Goal: Check status: Check status

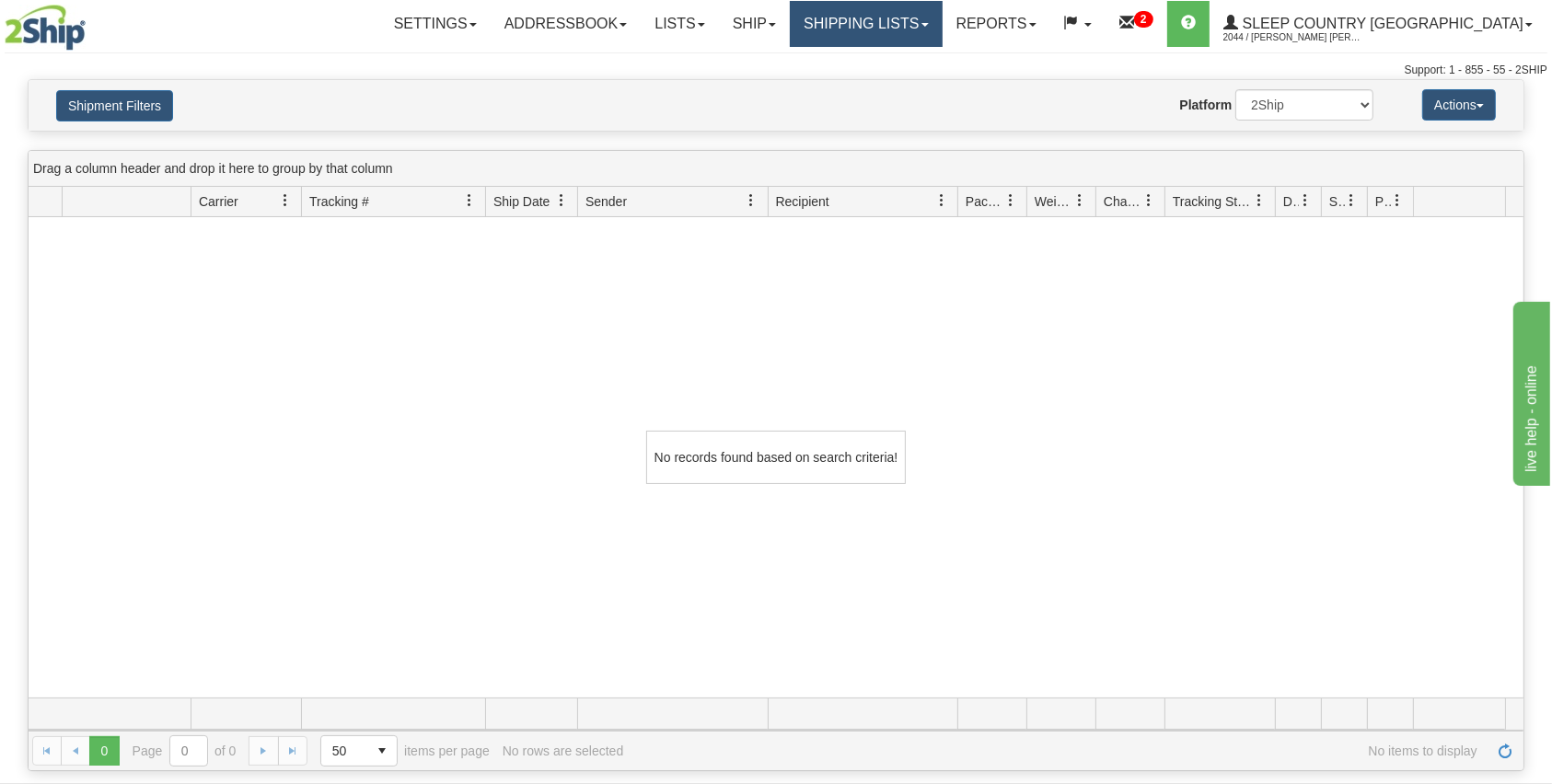
click at [942, 27] on link "Shipping lists" at bounding box center [866, 24] width 152 height 46
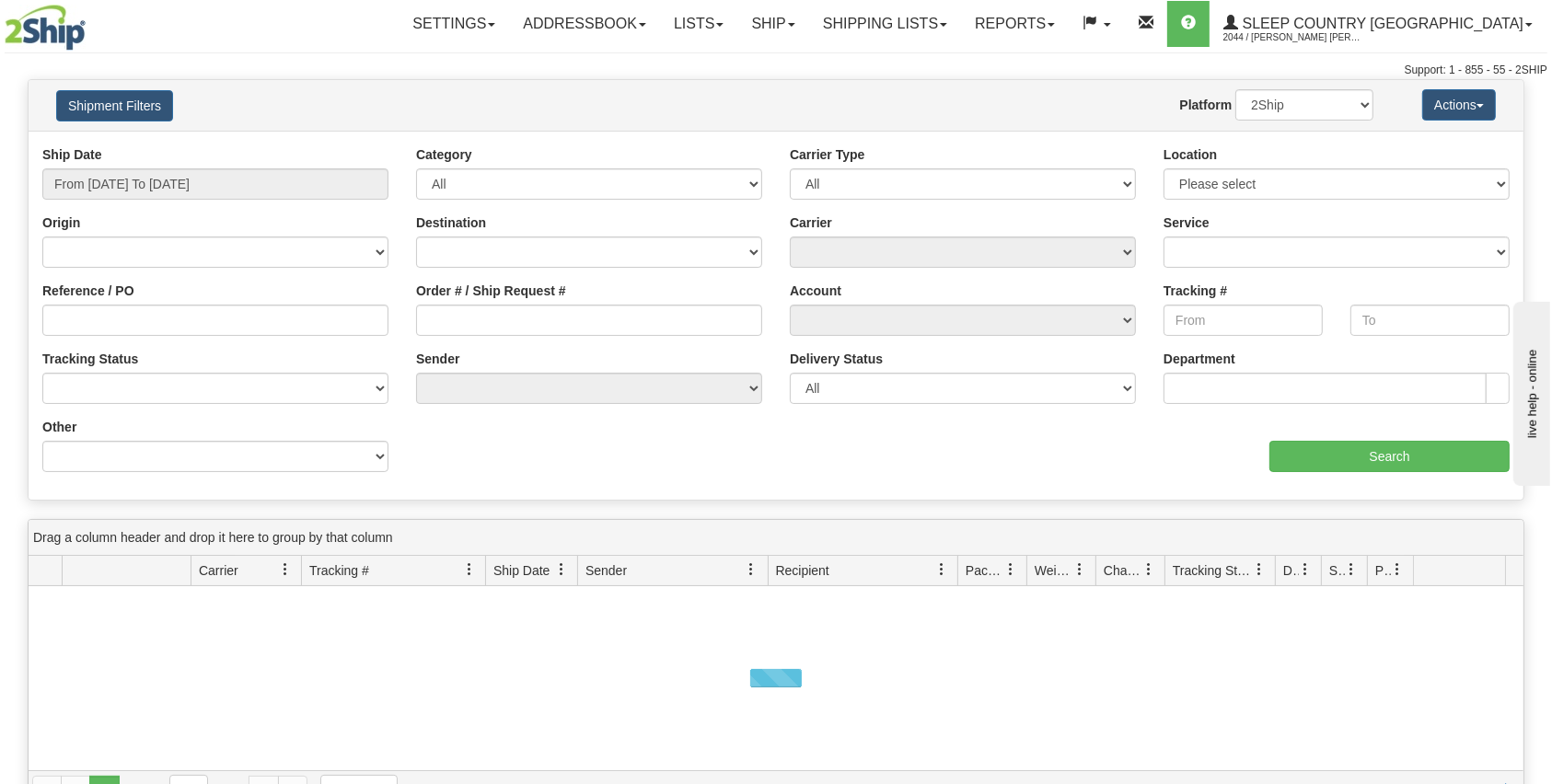
click at [199, 158] on div "Ship Date From [DATE] To [DATE]" at bounding box center [215, 172] width 346 height 54
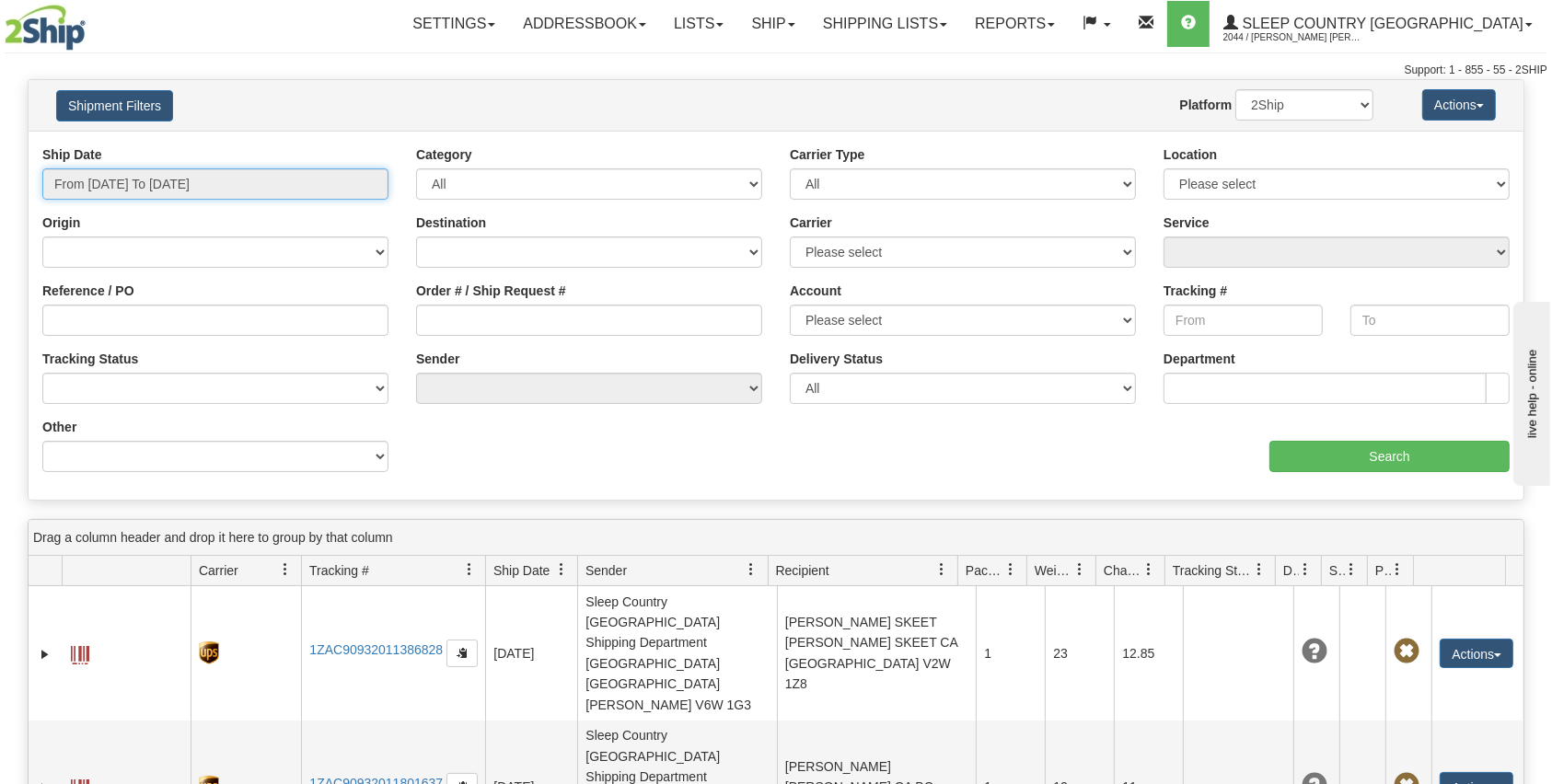
click at [185, 184] on input "From [DATE] To [DATE]" at bounding box center [215, 184] width 346 height 31
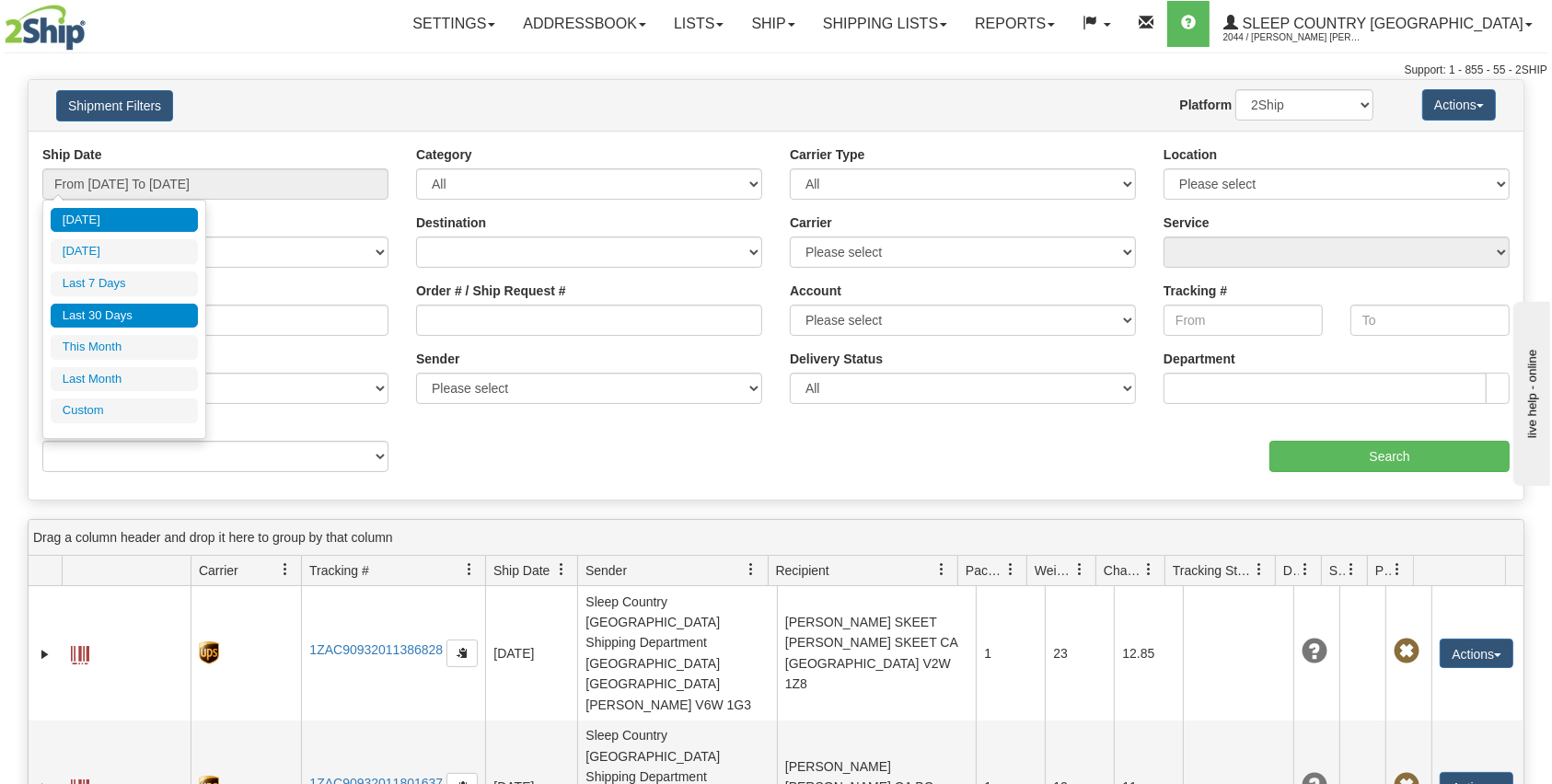
click at [142, 313] on li "Last 30 Days" at bounding box center [125, 316] width 147 height 24
type input "From [DATE] To [DATE]"
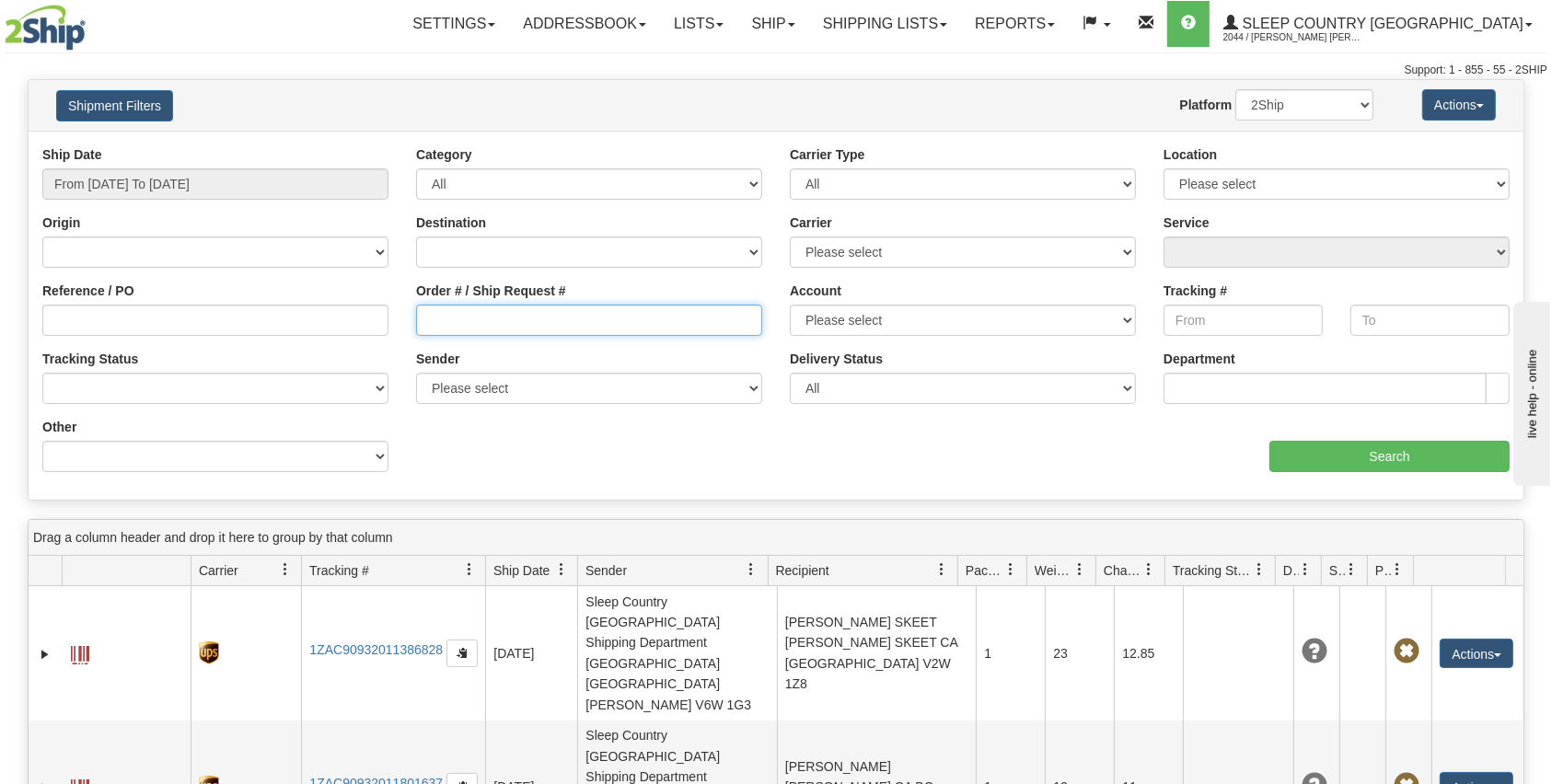
click at [471, 326] on input "Order # / Ship Request #" at bounding box center [588, 320] width 346 height 31
paste input "9002I078748"
type input "9002I078748"
